Goal: Information Seeking & Learning: Check status

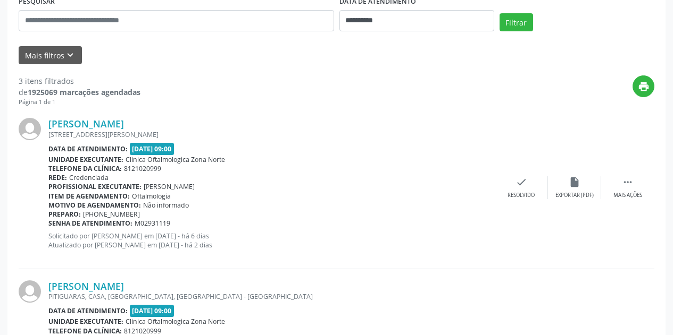
scroll to position [213, 0]
click at [124, 122] on link "[PERSON_NAME]" at bounding box center [85, 124] width 75 height 12
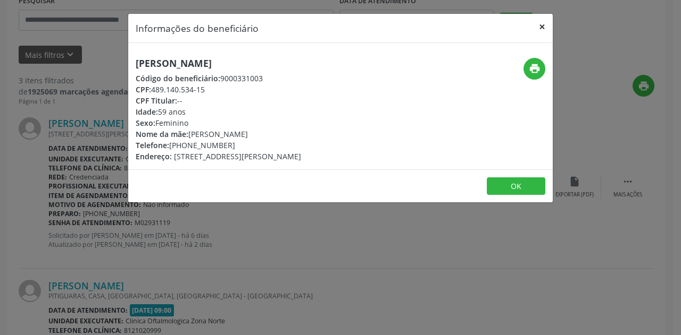
click at [543, 29] on button "×" at bounding box center [541, 27] width 21 height 26
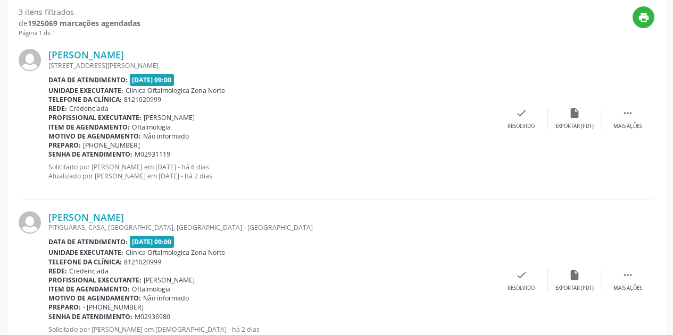
scroll to position [355, 0]
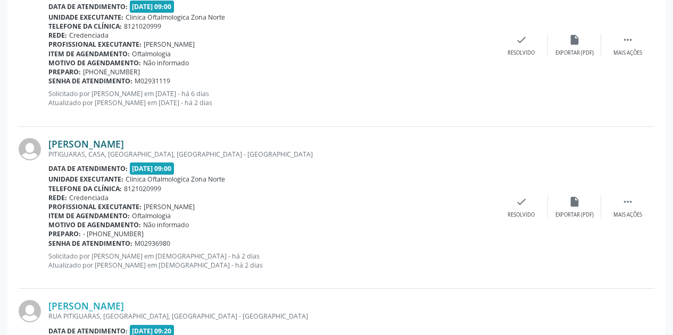
click at [124, 147] on link "[PERSON_NAME]" at bounding box center [85, 144] width 75 height 12
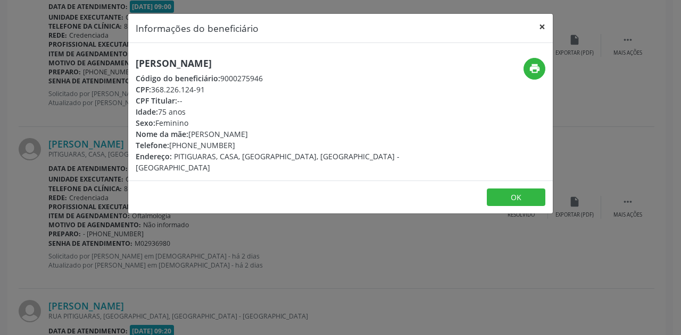
click at [538, 33] on button "×" at bounding box center [541, 27] width 21 height 26
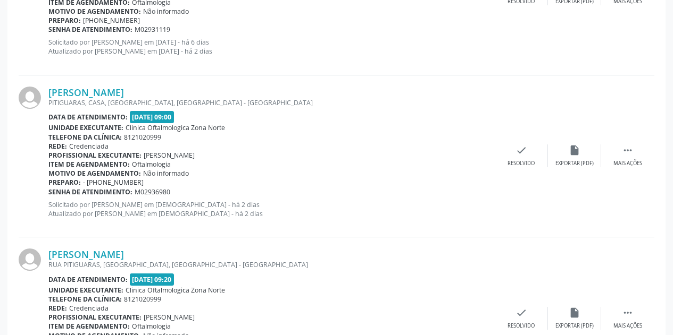
scroll to position [489, 0]
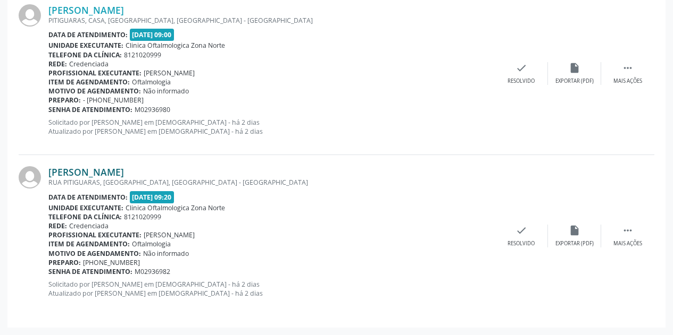
click at [124, 175] on link "[PERSON_NAME]" at bounding box center [85, 172] width 75 height 12
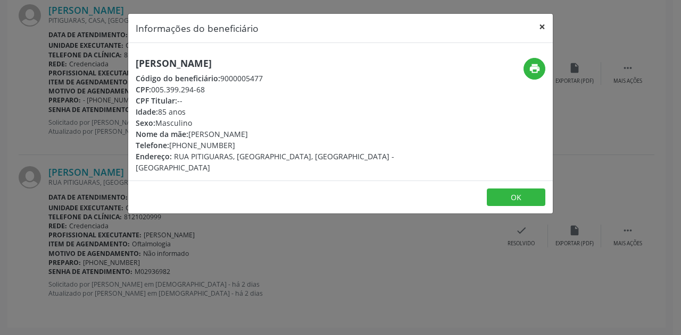
click at [540, 29] on button "×" at bounding box center [541, 27] width 21 height 26
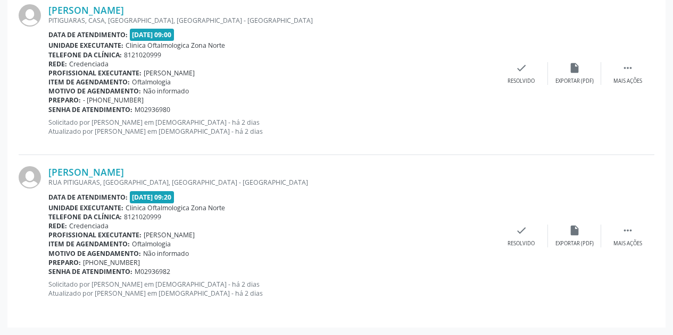
click at [172, 179] on div "RUA PITIGUARAS, [GEOGRAPHIC_DATA], [GEOGRAPHIC_DATA] - [GEOGRAPHIC_DATA]" at bounding box center [271, 182] width 446 height 9
click at [124, 170] on link "[PERSON_NAME]" at bounding box center [85, 172] width 75 height 12
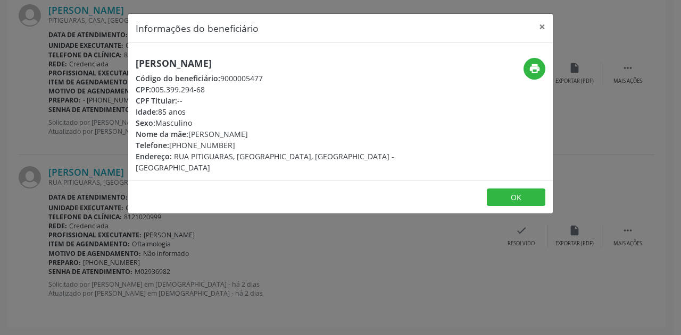
click at [358, 123] on div "[PERSON_NAME] Código do beneficiário: 9000005477 CPF: 005.399.294-68 CPF Titula…" at bounding box center [269, 115] width 283 height 115
click at [541, 23] on button "×" at bounding box center [541, 27] width 21 height 26
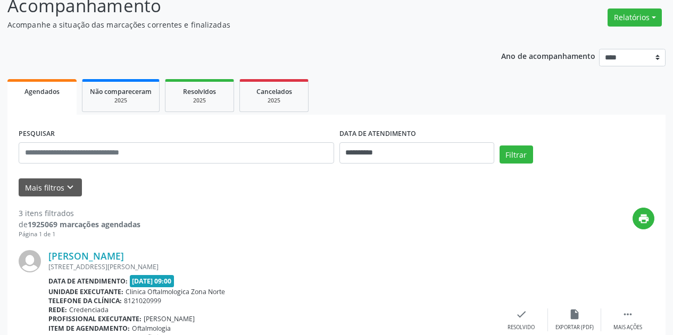
scroll to position [63, 0]
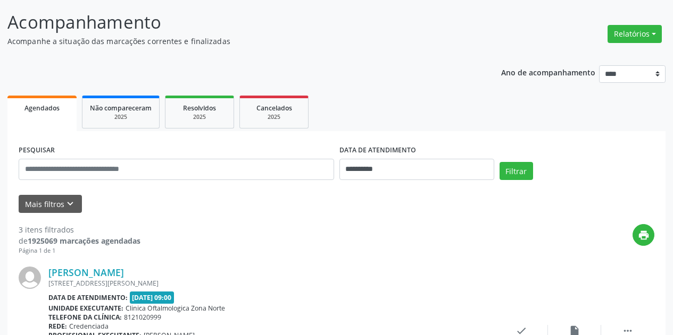
click at [380, 150] on label "DATA DE ATENDIMENTO" at bounding box center [377, 150] width 77 height 16
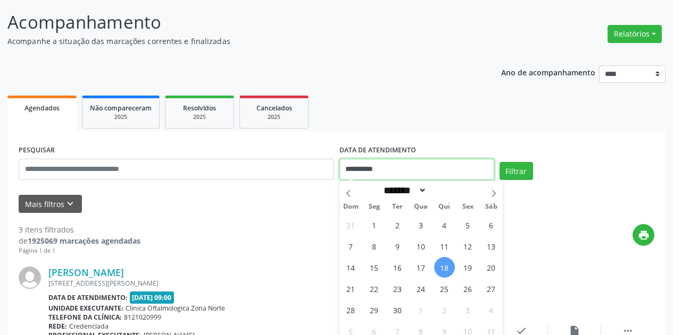
click at [381, 169] on input "**********" at bounding box center [416, 169] width 155 height 21
click at [444, 272] on span "18" at bounding box center [444, 267] width 21 height 21
type input "**********"
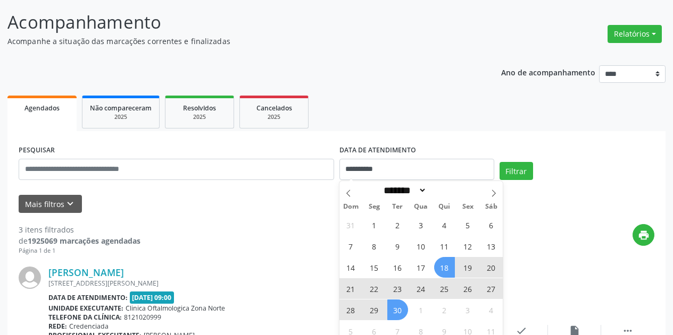
click at [397, 309] on span "30" at bounding box center [397, 310] width 21 height 21
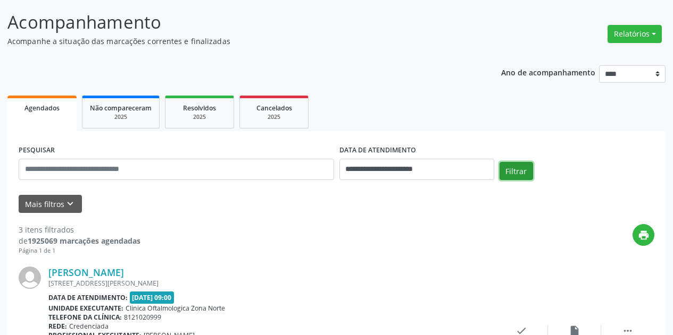
click at [504, 164] on button "Filtrar" at bounding box center [515, 171] width 33 height 18
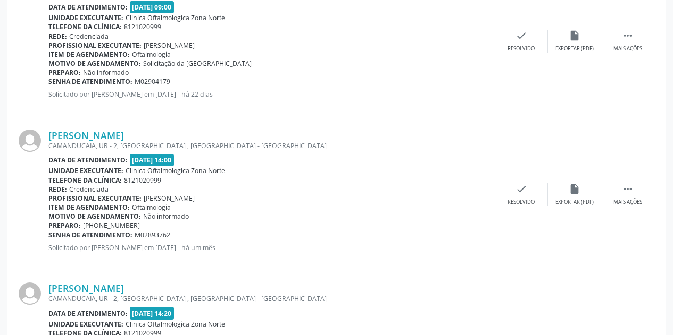
scroll to position [914, 0]
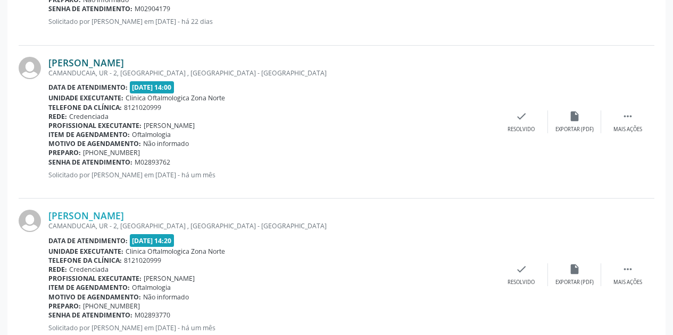
click at [112, 62] on link "[PERSON_NAME]" at bounding box center [85, 63] width 75 height 12
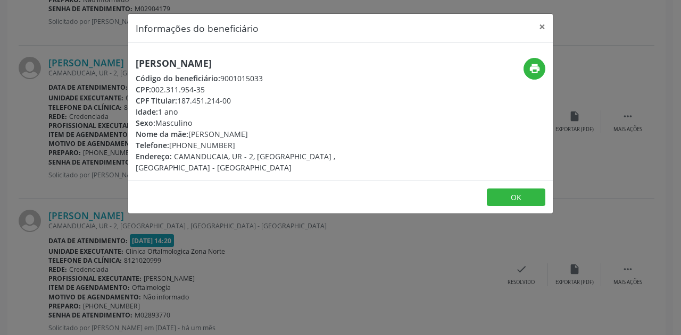
click at [306, 237] on div "Informações do beneficiário × [PERSON_NAME] Código do beneficiário: 9001015033 …" at bounding box center [340, 167] width 681 height 335
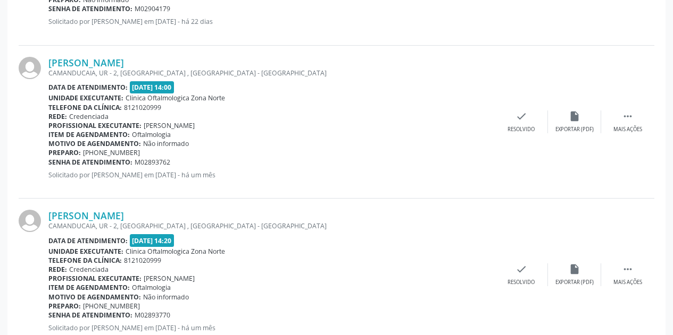
click at [137, 213] on div "[PERSON_NAME]" at bounding box center [271, 216] width 446 height 12
click at [124, 215] on link "[PERSON_NAME]" at bounding box center [85, 216] width 75 height 12
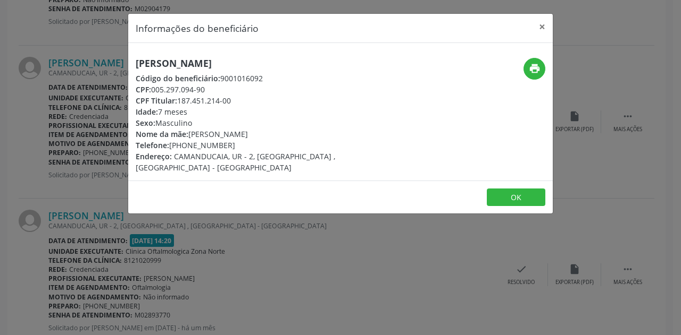
click at [267, 226] on div "Informações do beneficiário × [PERSON_NAME] Código do beneficiário: 9001016092 …" at bounding box center [340, 167] width 681 height 335
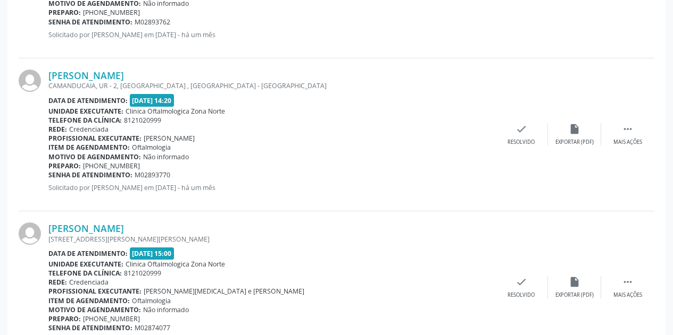
scroll to position [1056, 0]
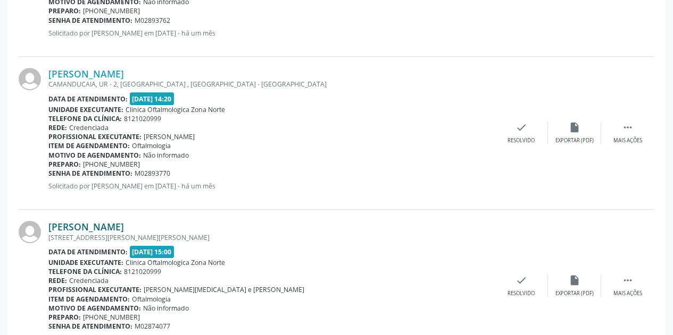
click at [120, 228] on link "[PERSON_NAME]" at bounding box center [85, 227] width 75 height 12
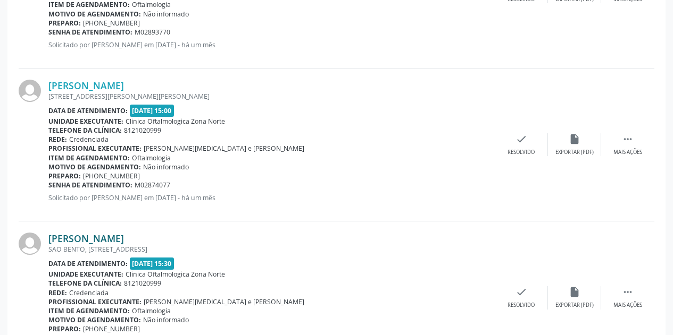
click at [124, 240] on link "[PERSON_NAME]" at bounding box center [85, 239] width 75 height 12
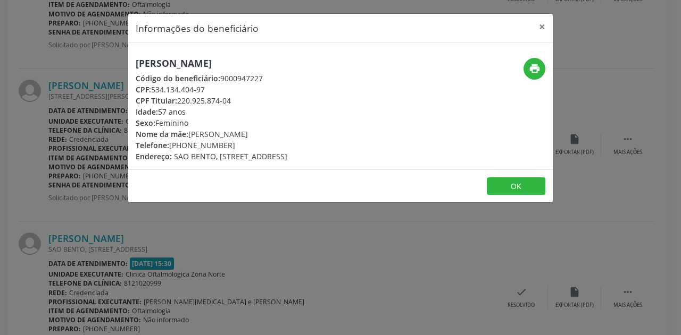
click at [265, 244] on div "Informações do beneficiário × [PERSON_NAME] Código do beneficiário: 9000947227 …" at bounding box center [340, 167] width 681 height 335
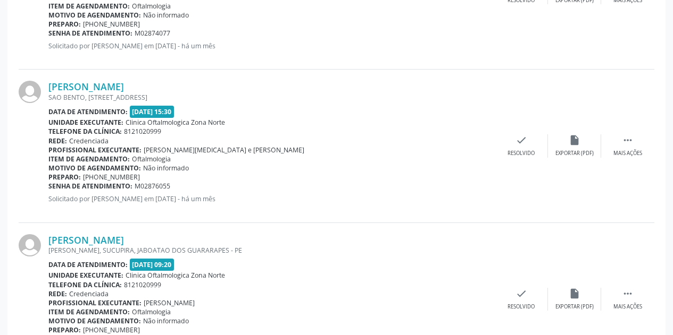
scroll to position [1481, 0]
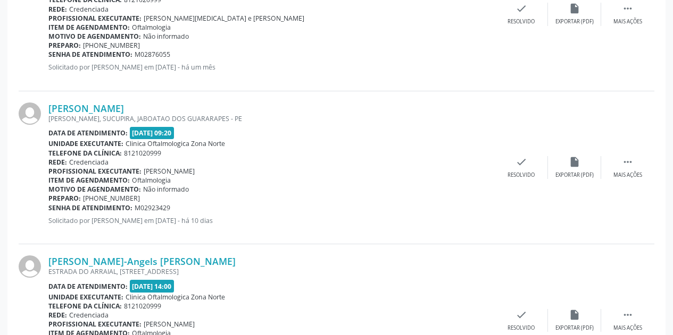
click at [137, 117] on div "[PERSON_NAME], SUCUPIRA, JABOATAO DOS GUARARAPES - PE" at bounding box center [271, 118] width 446 height 9
click at [137, 116] on div "[PERSON_NAME], SUCUPIRA, JABOATAO DOS GUARARAPES - PE" at bounding box center [271, 118] width 446 height 9
click at [124, 109] on link "[PERSON_NAME]" at bounding box center [85, 109] width 75 height 12
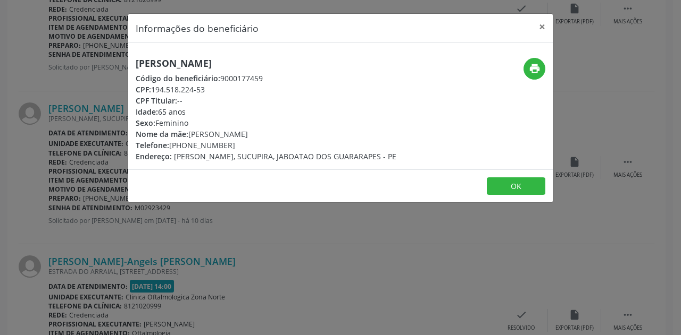
click at [266, 228] on div "Informações do beneficiário × [PERSON_NAME] Código do beneficiário: 9000177459 …" at bounding box center [340, 167] width 681 height 335
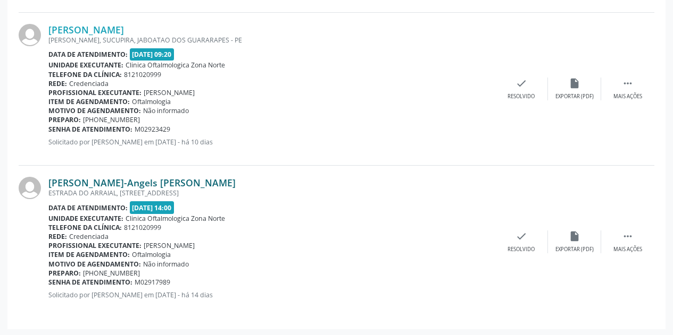
scroll to position [1562, 0]
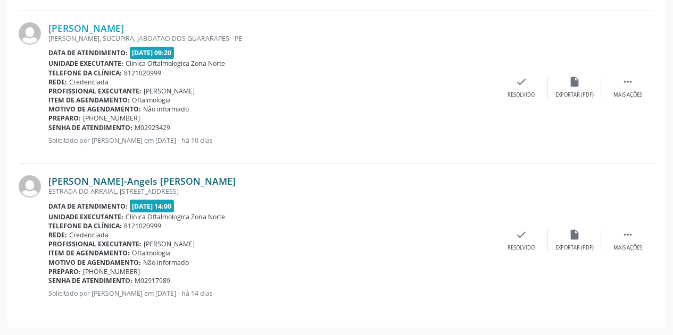
click at [172, 185] on link "[PERSON_NAME]-Angels [PERSON_NAME]" at bounding box center [141, 181] width 187 height 12
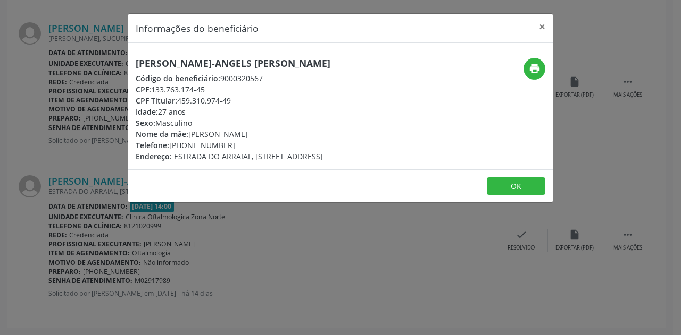
click at [290, 229] on div "Informações do beneficiário × Patrick D-Angels [PERSON_NAME] Código do benefici…" at bounding box center [340, 167] width 681 height 335
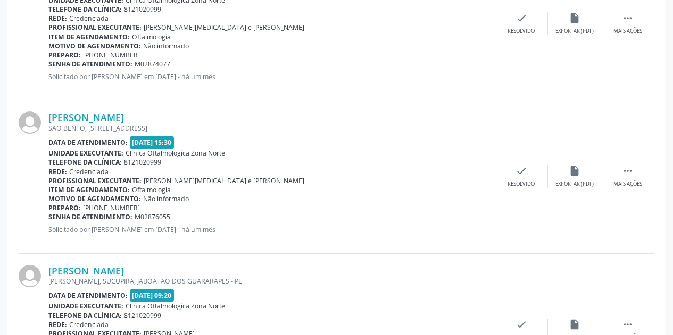
scroll to position [1207, 0]
